Goal: Information Seeking & Learning: Learn about a topic

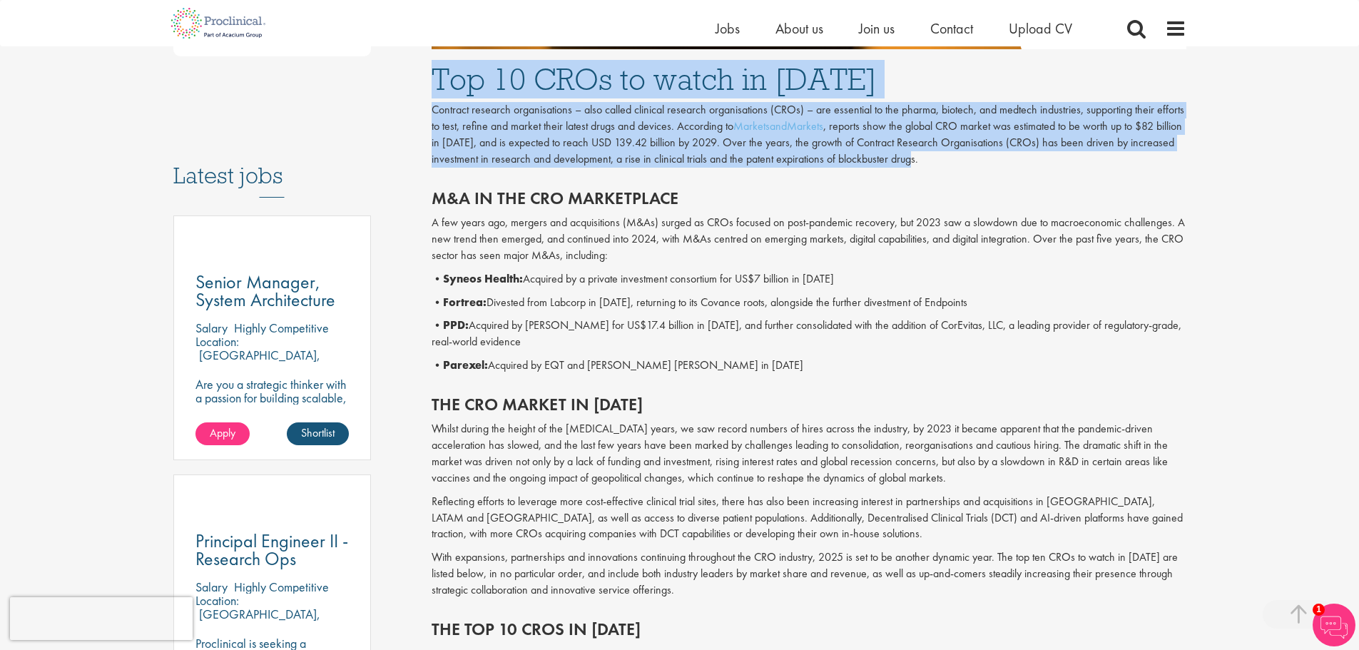
click at [506, 68] on h1 "Top 10 CROs to watch in [DATE]" at bounding box center [808, 78] width 755 height 31
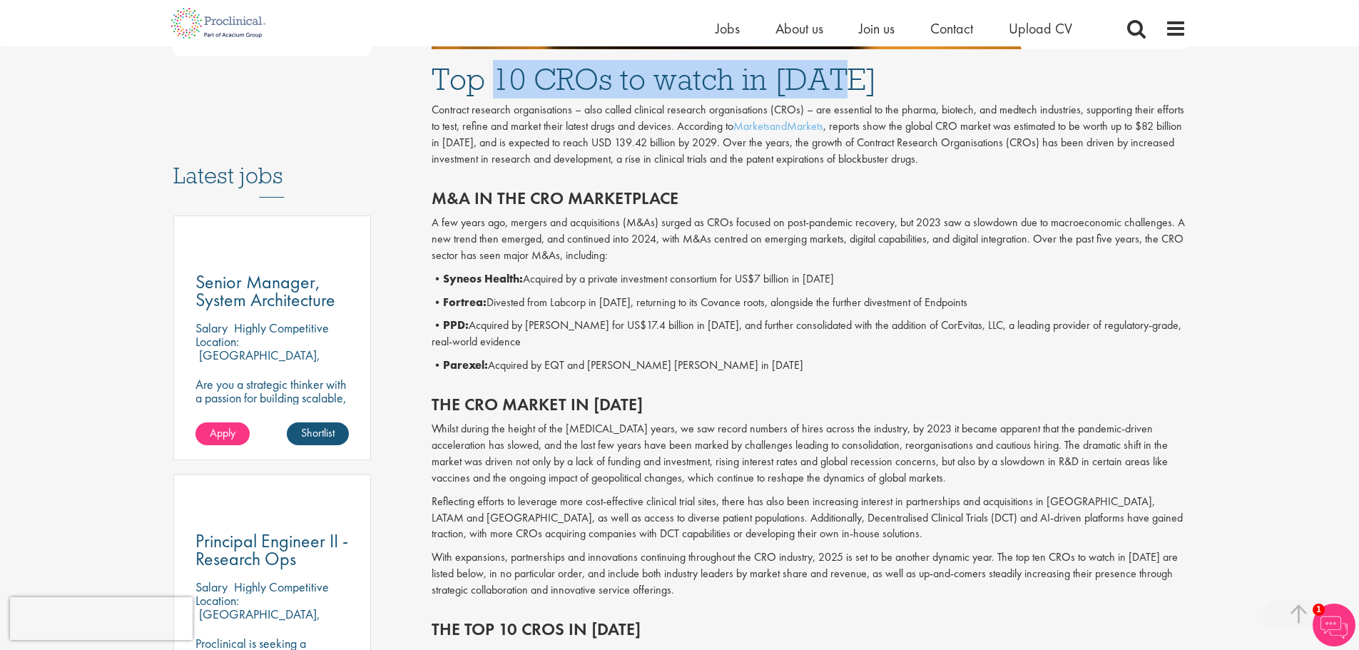
drag, startPoint x: 499, startPoint y: 75, endPoint x: 846, endPoint y: 79, distance: 346.7
click at [846, 79] on h1 "Top 10 CROs to watch in [DATE]" at bounding box center [808, 78] width 755 height 31
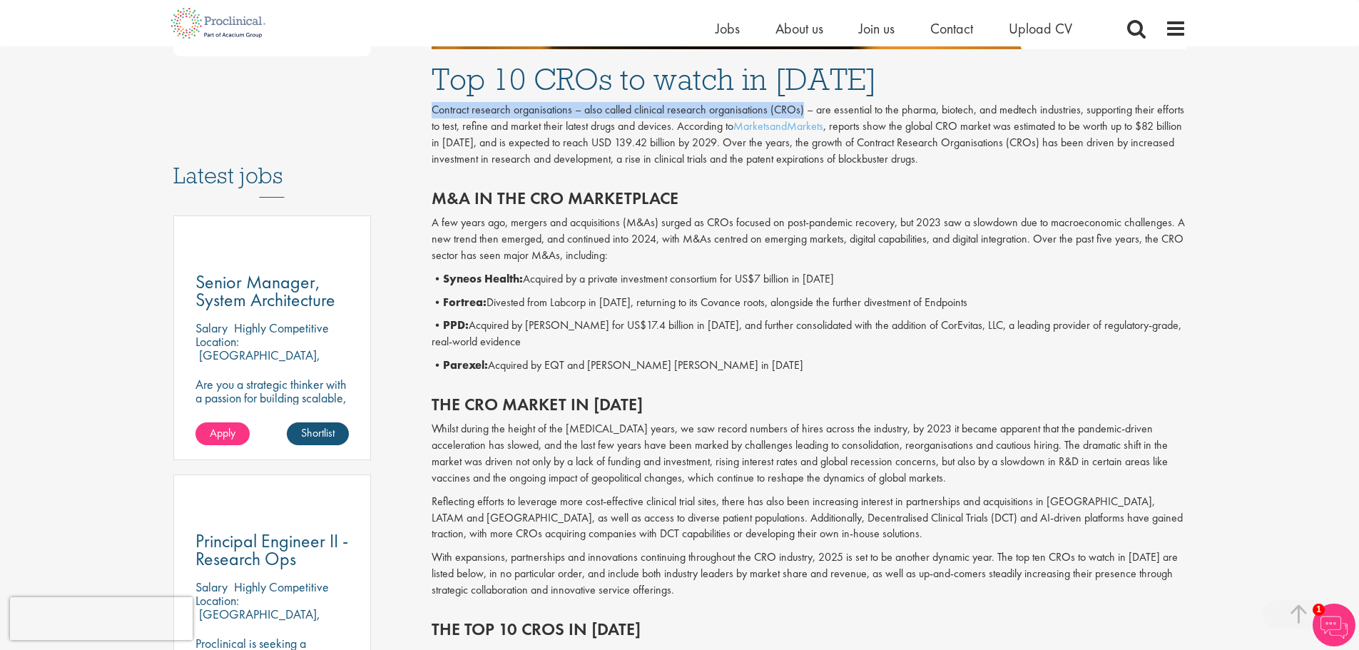
drag, startPoint x: 427, startPoint y: 109, endPoint x: 802, endPoint y: 110, distance: 374.4
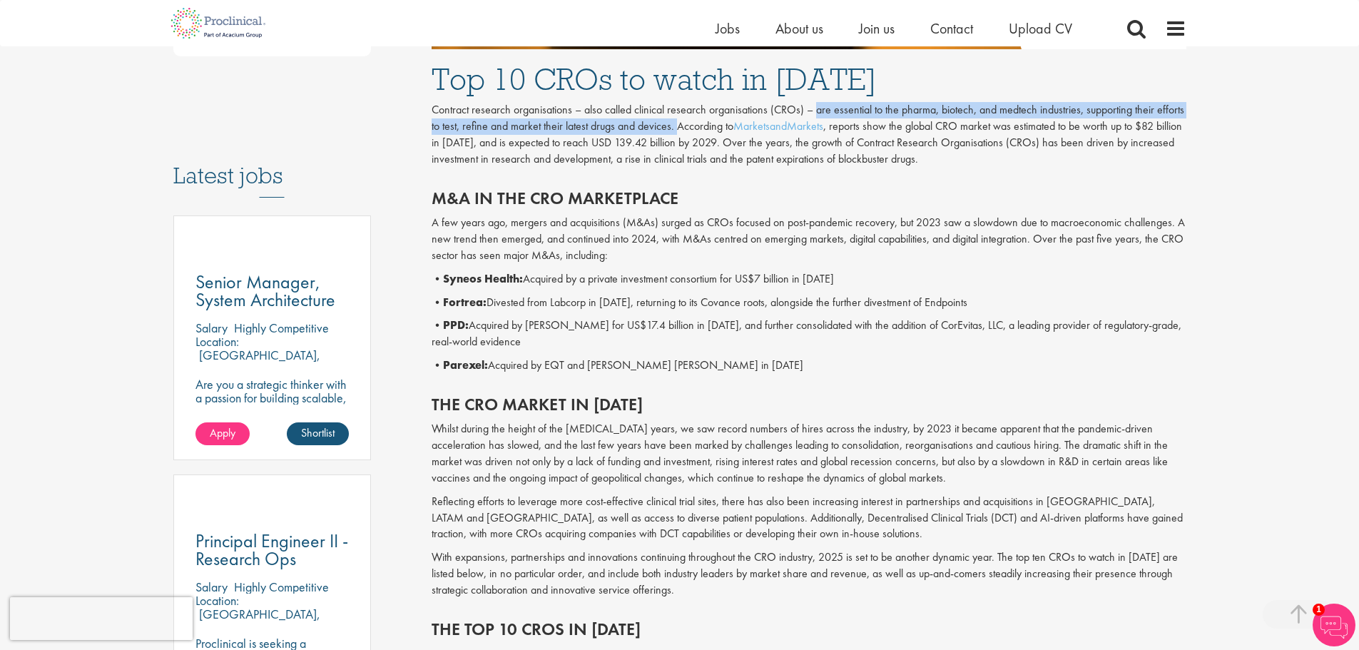
drag, startPoint x: 814, startPoint y: 110, endPoint x: 675, endPoint y: 128, distance: 141.0
click at [675, 128] on p "Contract research organisations – also called clinical research organisations (…" at bounding box center [808, 134] width 755 height 65
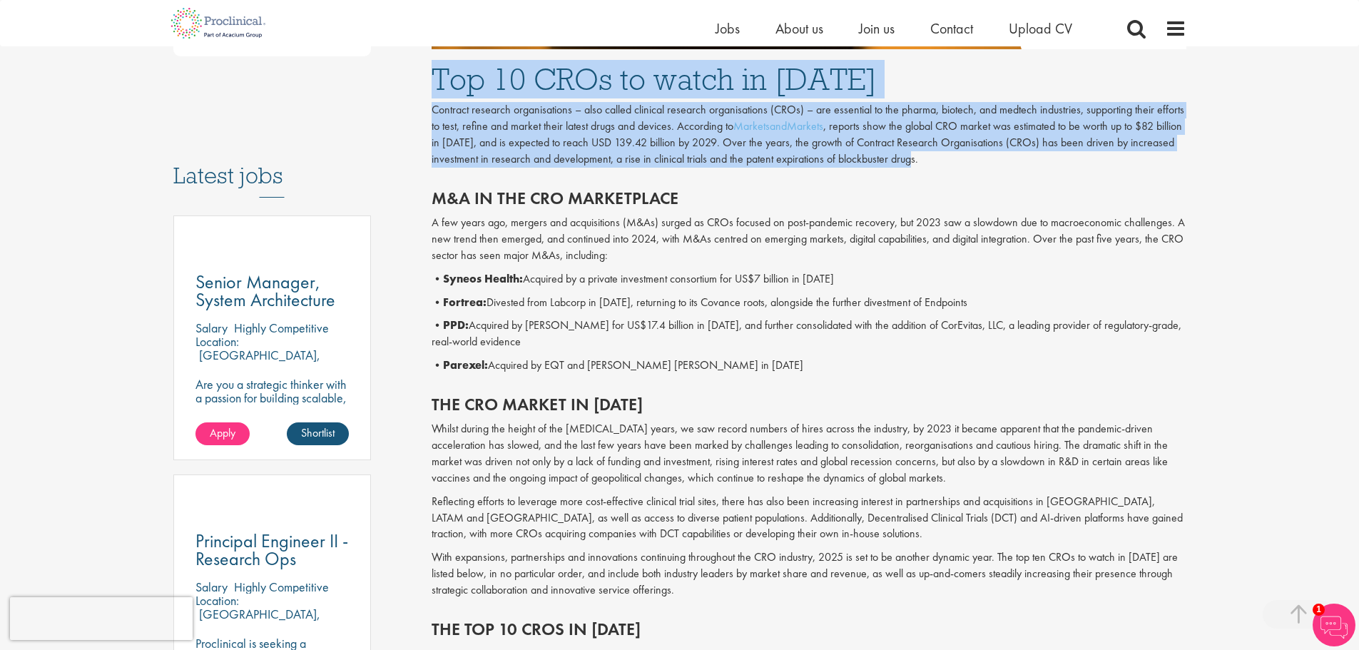
drag, startPoint x: 919, startPoint y: 161, endPoint x: 430, endPoint y: 82, distance: 495.6
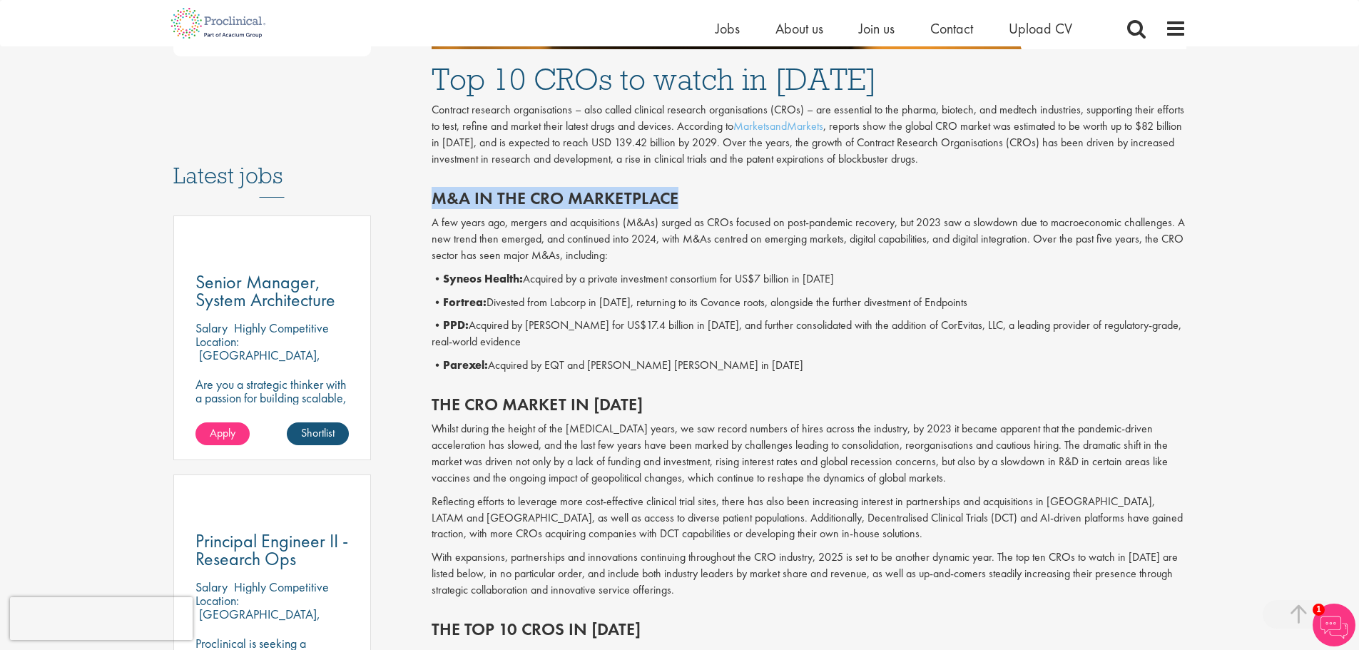
drag, startPoint x: 432, startPoint y: 200, endPoint x: 689, endPoint y: 198, distance: 256.8
click at [689, 198] on h2 "M&A in the CRO marketplace" at bounding box center [808, 198] width 755 height 19
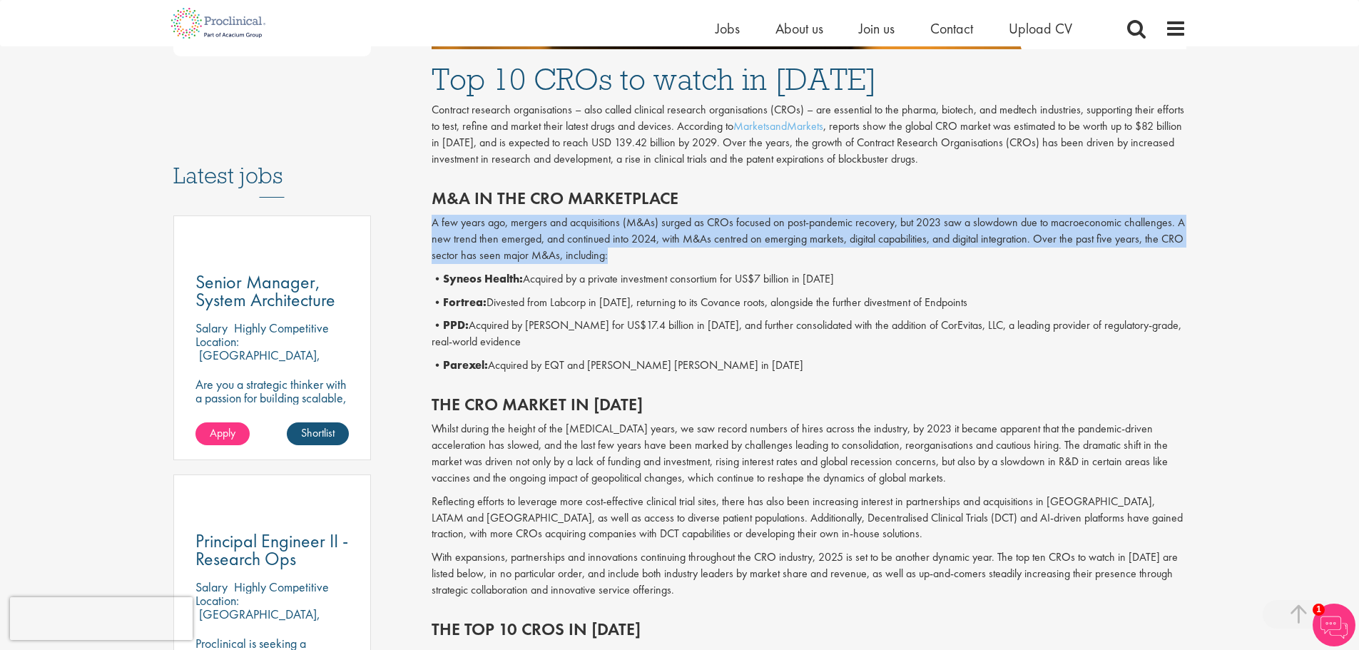
drag, startPoint x: 433, startPoint y: 223, endPoint x: 610, endPoint y: 257, distance: 180.2
click at [610, 257] on p "A few years ago, mergers and acquisitions (M&As) surged as CROs focused on post…" at bounding box center [808, 239] width 755 height 49
drag, startPoint x: 531, startPoint y: 279, endPoint x: 882, endPoint y: 277, distance: 351.6
click at [882, 277] on p "• Syneos Health: Acquired by a private investment consortium for US$7 billion i…" at bounding box center [808, 279] width 755 height 16
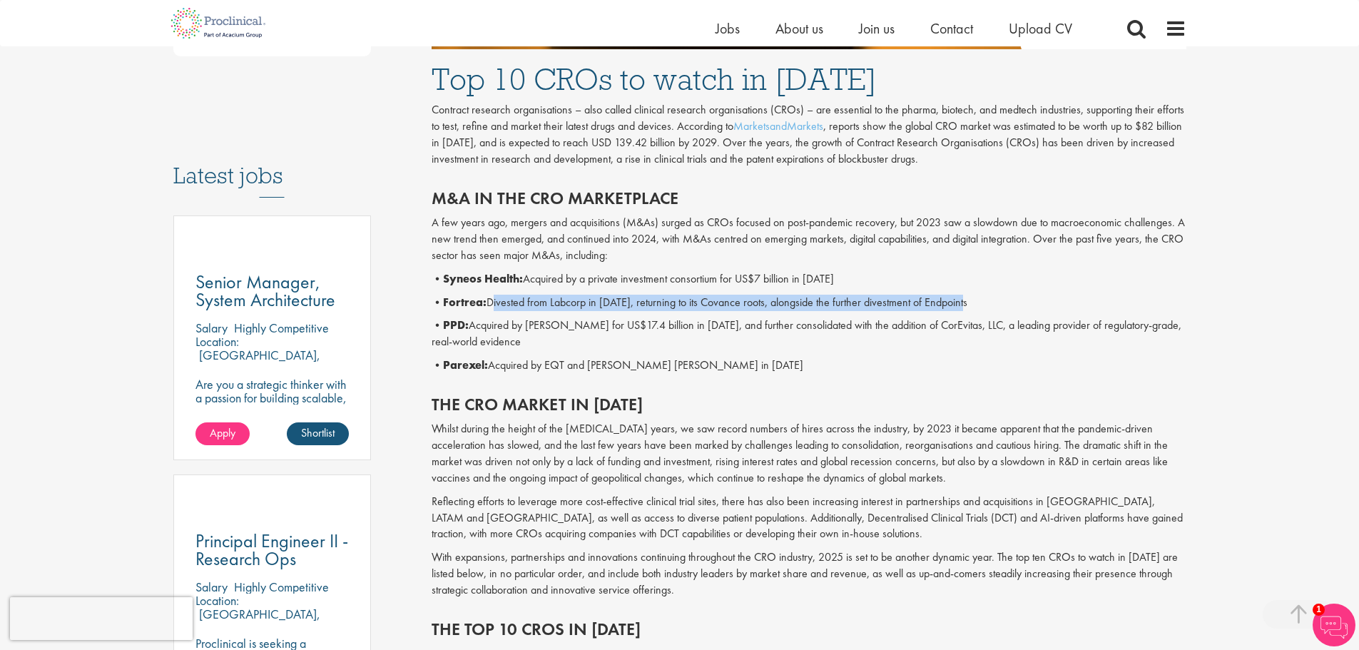
drag, startPoint x: 490, startPoint y: 302, endPoint x: 966, endPoint y: 304, distance: 475.7
click at [966, 304] on p "• Fortrea: Divested from Labcorp in [DATE], returning to its Covance roots, alo…" at bounding box center [808, 303] width 755 height 16
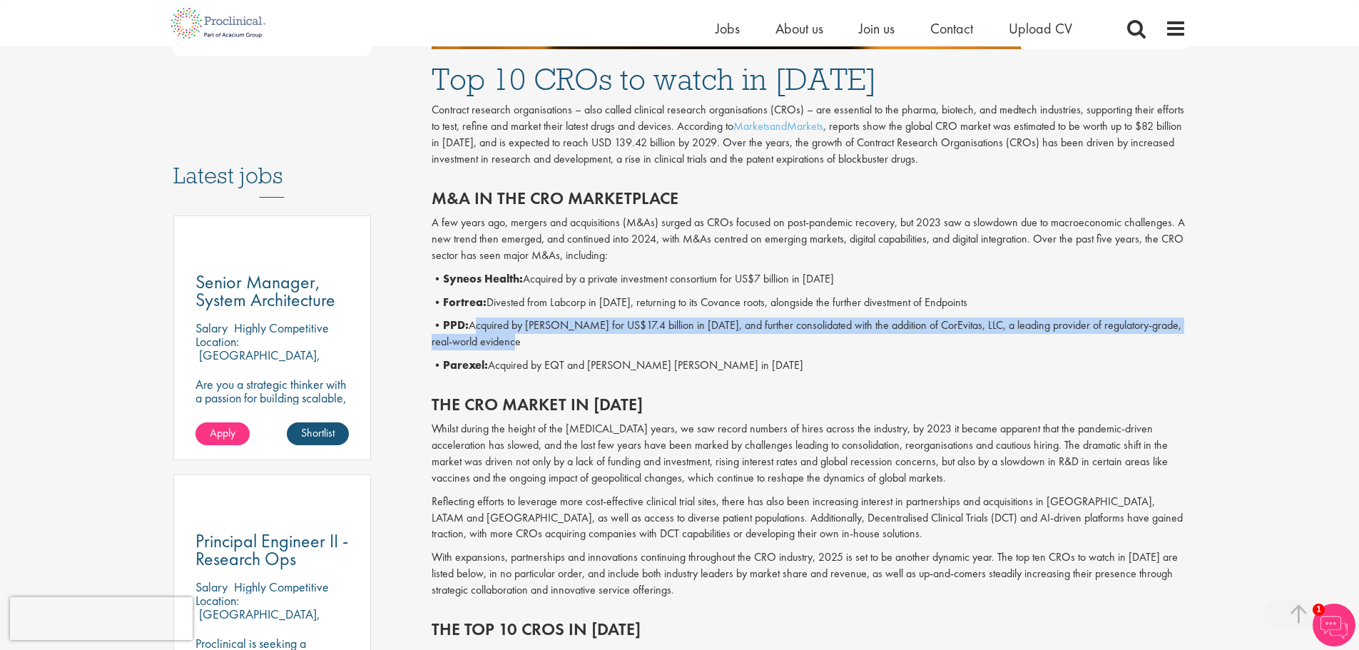
drag, startPoint x: 473, startPoint y: 325, endPoint x: 505, endPoint y: 342, distance: 36.4
click at [505, 342] on p "• PPD: Acquired by [PERSON_NAME] for US$17.4 billion in [DATE], and further con…" at bounding box center [808, 333] width 755 height 33
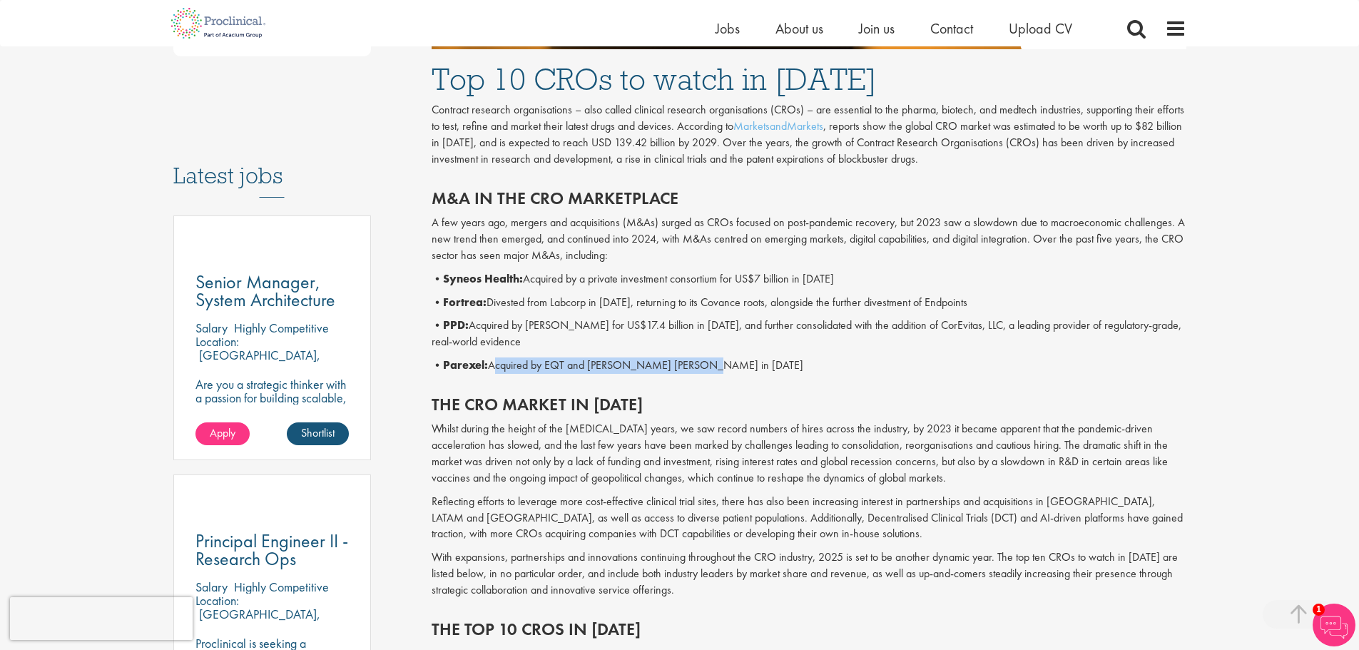
drag, startPoint x: 494, startPoint y: 365, endPoint x: 715, endPoint y: 365, distance: 221.1
click at [715, 365] on p "• Parexel: Acquired by EQT and [PERSON_NAME] [PERSON_NAME] in [DATE]" at bounding box center [808, 365] width 755 height 16
